Goal: Task Accomplishment & Management: Manage account settings

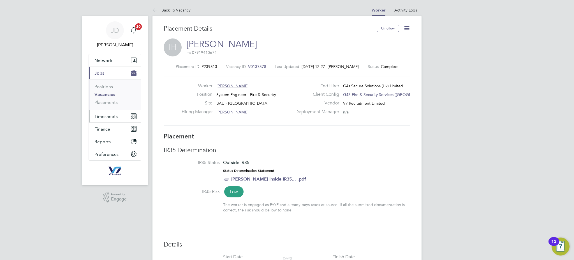
click at [108, 115] on span "Timesheets" at bounding box center [106, 116] width 23 height 5
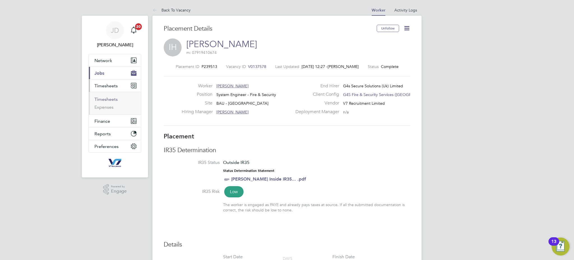
click at [108, 100] on link "Timesheets" at bounding box center [106, 98] width 23 height 5
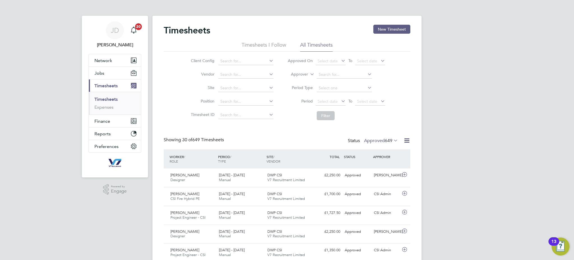
click at [379, 138] on label "Approved 649" at bounding box center [381, 141] width 34 height 6
click at [386, 164] on li "Submitted" at bounding box center [378, 166] width 26 height 8
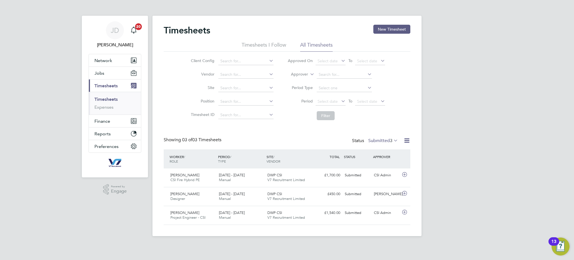
click at [378, 139] on label "Submitted 3" at bounding box center [384, 141] width 30 height 6
click at [382, 172] on li "Approved" at bounding box center [380, 174] width 26 height 8
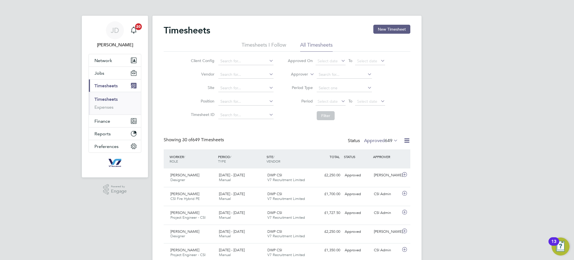
click at [376, 139] on label "Approved 649" at bounding box center [381, 141] width 34 height 6
click at [373, 166] on li "Submitted" at bounding box center [378, 166] width 26 height 8
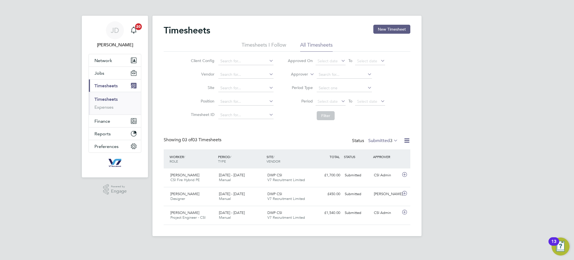
drag, startPoint x: 490, startPoint y: 148, endPoint x: 463, endPoint y: 135, distance: 29.4
click at [487, 147] on div "JD [PERSON_NAME] Notifications 20 Applications: Network Team Members Businesses…" at bounding box center [287, 122] width 574 height 245
